Goal: Transaction & Acquisition: Purchase product/service

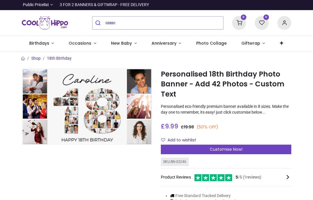
click at [54, 47] on link "Birthdays" at bounding box center [42, 43] width 40 height 15
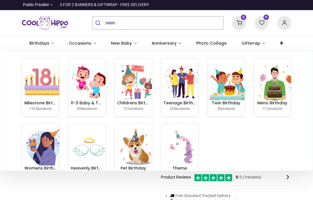
click at [45, 85] on img at bounding box center [42, 81] width 37 height 37
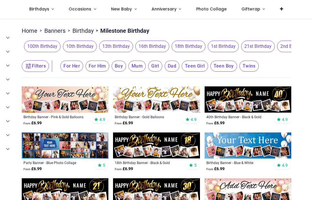
scroll to position [37, 0]
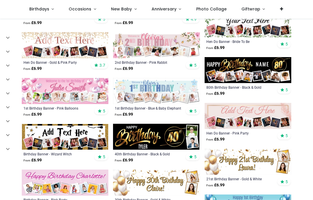
scroll to position [494, 0]
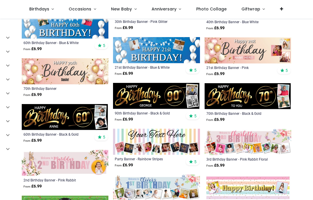
scroll to position [1860, 0]
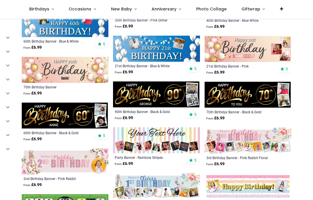
click at [215, 7] on span "Photo Collage" at bounding box center [211, 9] width 30 height 6
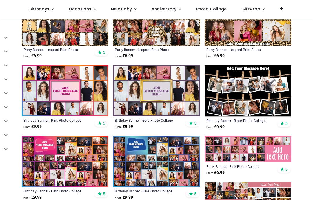
scroll to position [338, 0]
